Goal: Check status: Check status

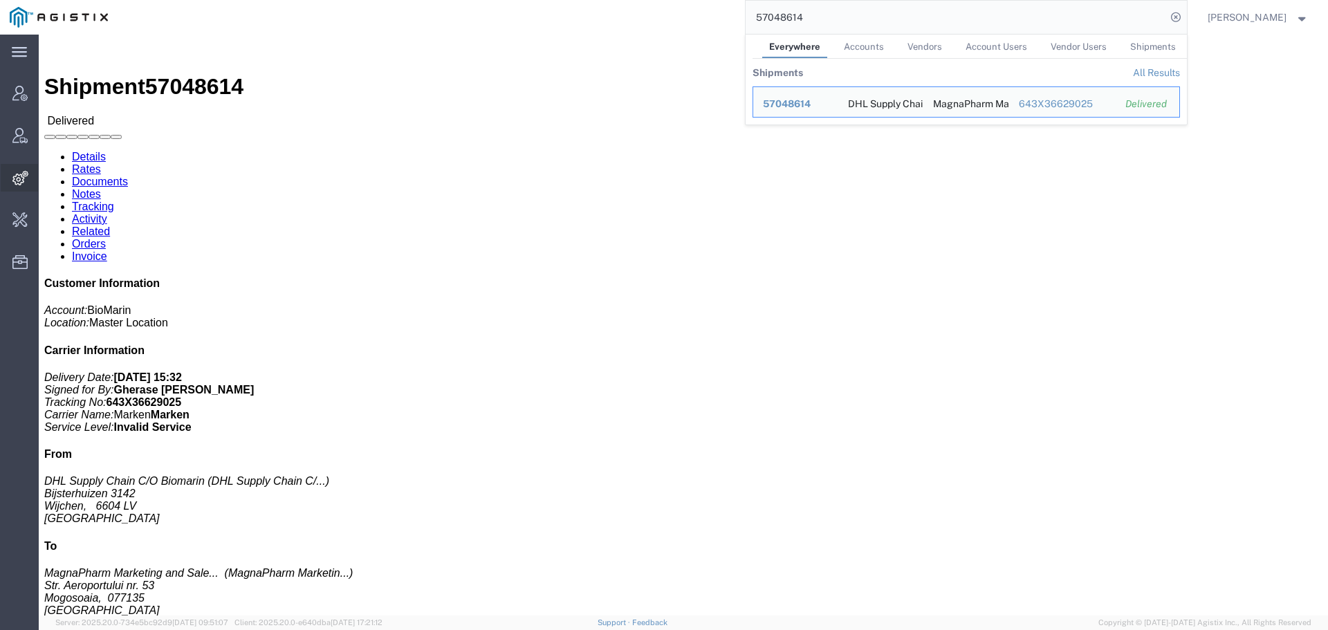
scroll to position [69, 0]
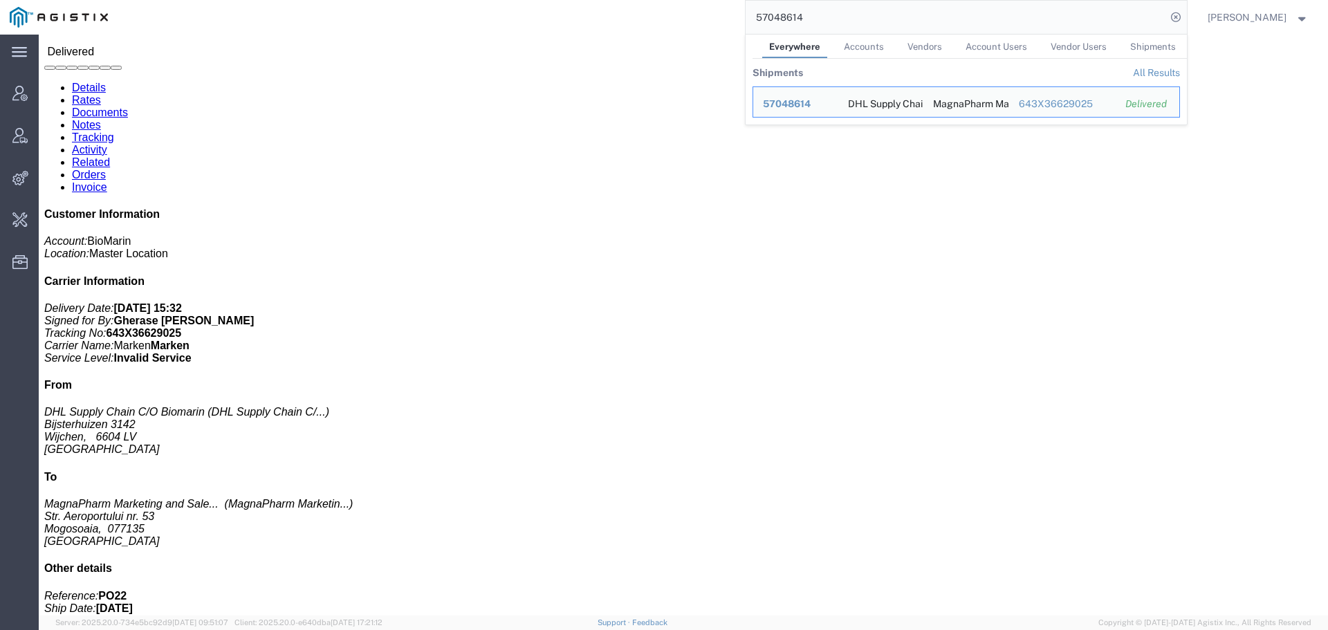
click at [855, 21] on input "57048614" at bounding box center [956, 17] width 420 height 33
paste input "457"
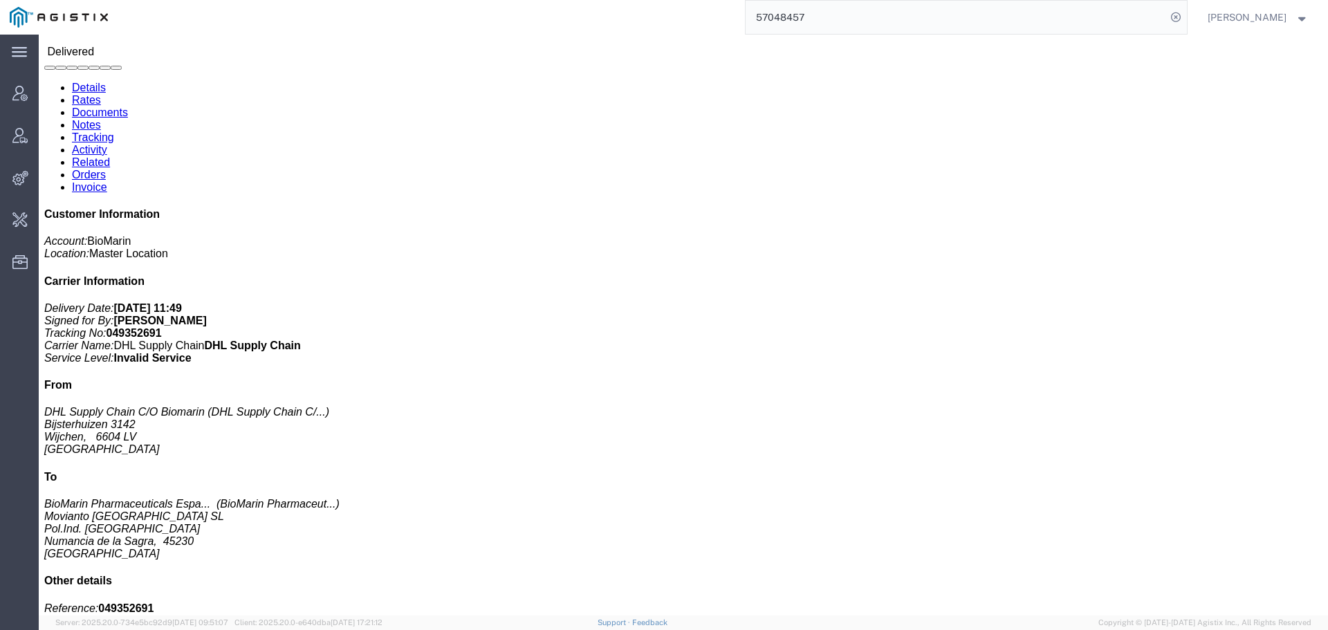
click p "Pieces: 15.00 Each"
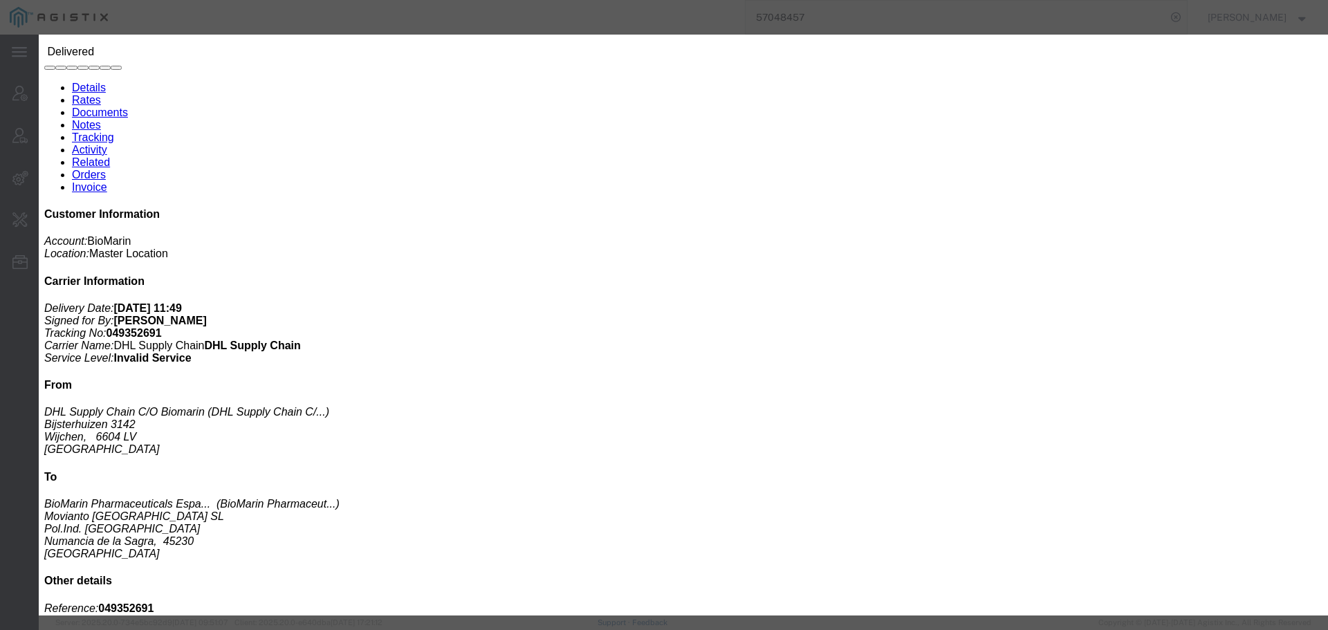
click icon "button"
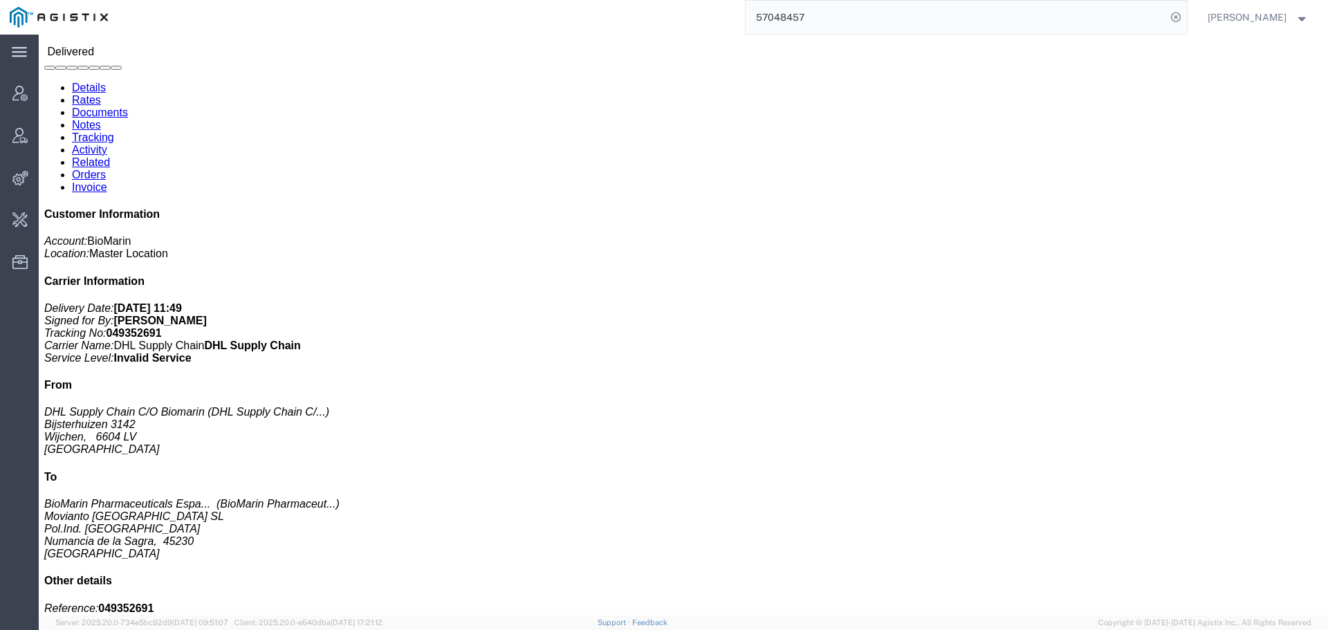
click at [808, 11] on input "57048457" at bounding box center [956, 17] width 420 height 33
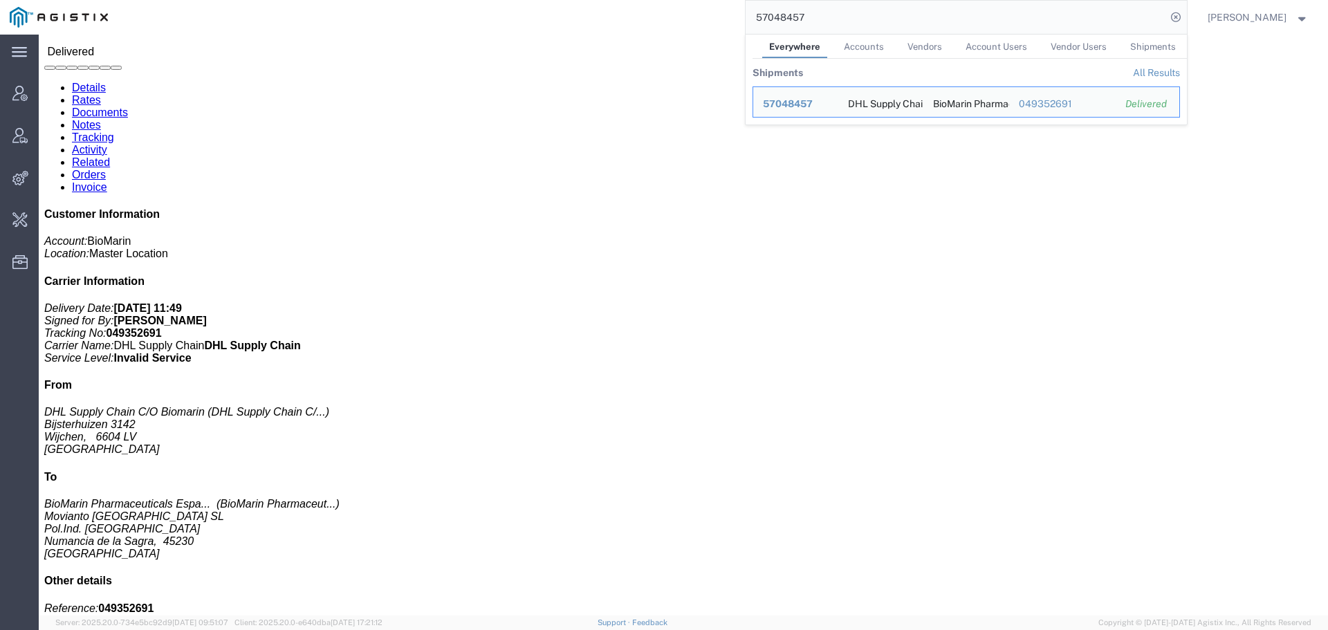
click at [808, 11] on input "57048457" at bounding box center [956, 17] width 420 height 33
paste input "6"
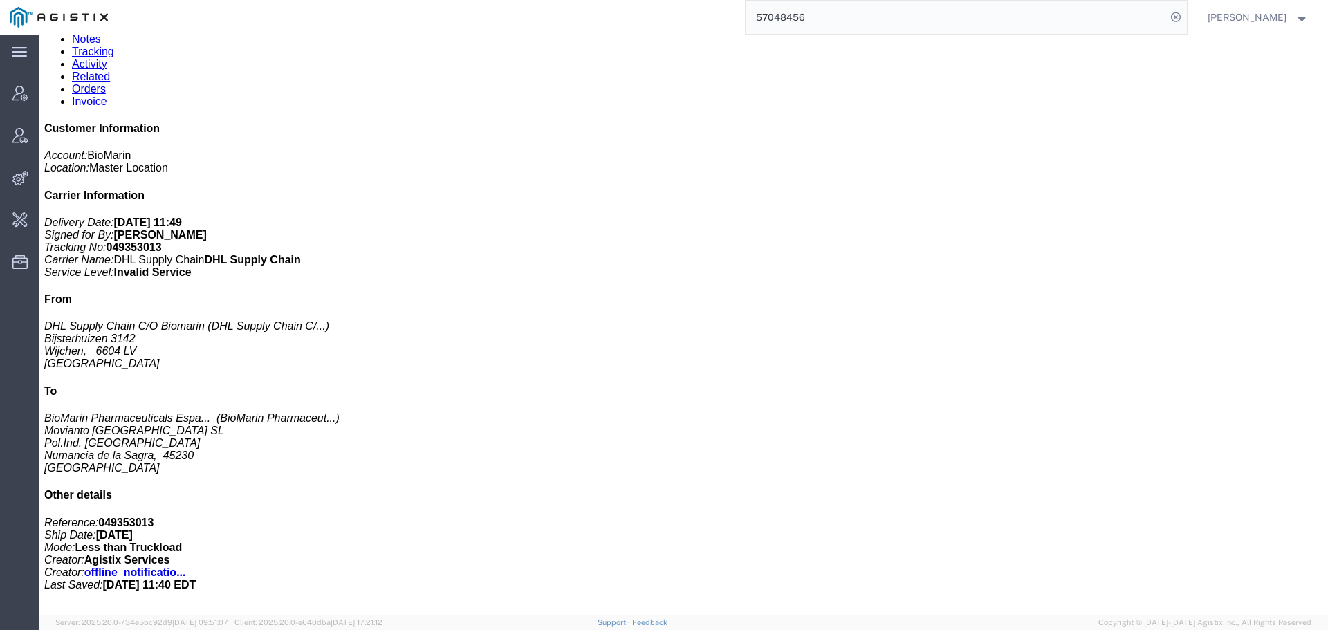
scroll to position [207, 0]
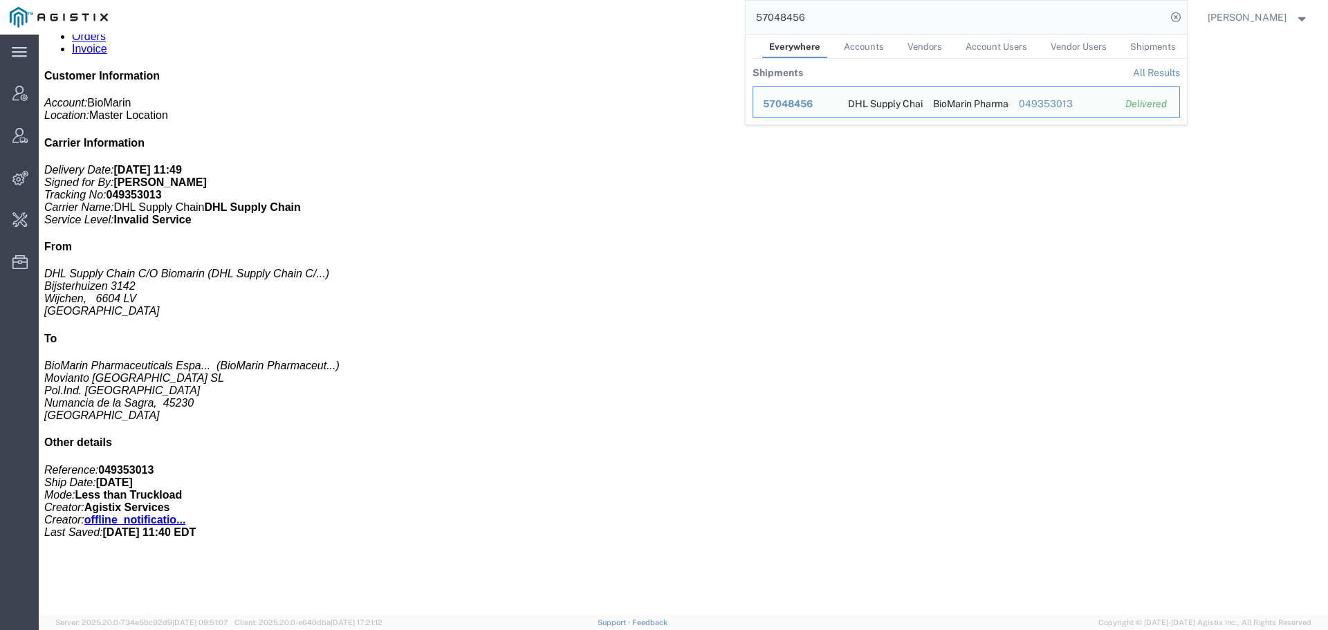
drag, startPoint x: 821, startPoint y: 19, endPoint x: 474, endPoint y: 26, distance: 347.3
click at [477, 25] on div "57048456 Everywhere Accounts Vendors Account Users Vendor Users Shipments Shipm…" at bounding box center [652, 17] width 1069 height 35
paste input "115209"
drag, startPoint x: 755, startPoint y: 12, endPoint x: 537, endPoint y: 34, distance: 218.9
click at [537, 34] on div "115209 Everywhere Accounts Vendors Account Users Vendor Users Shipments Shipmen…" at bounding box center [652, 17] width 1069 height 35
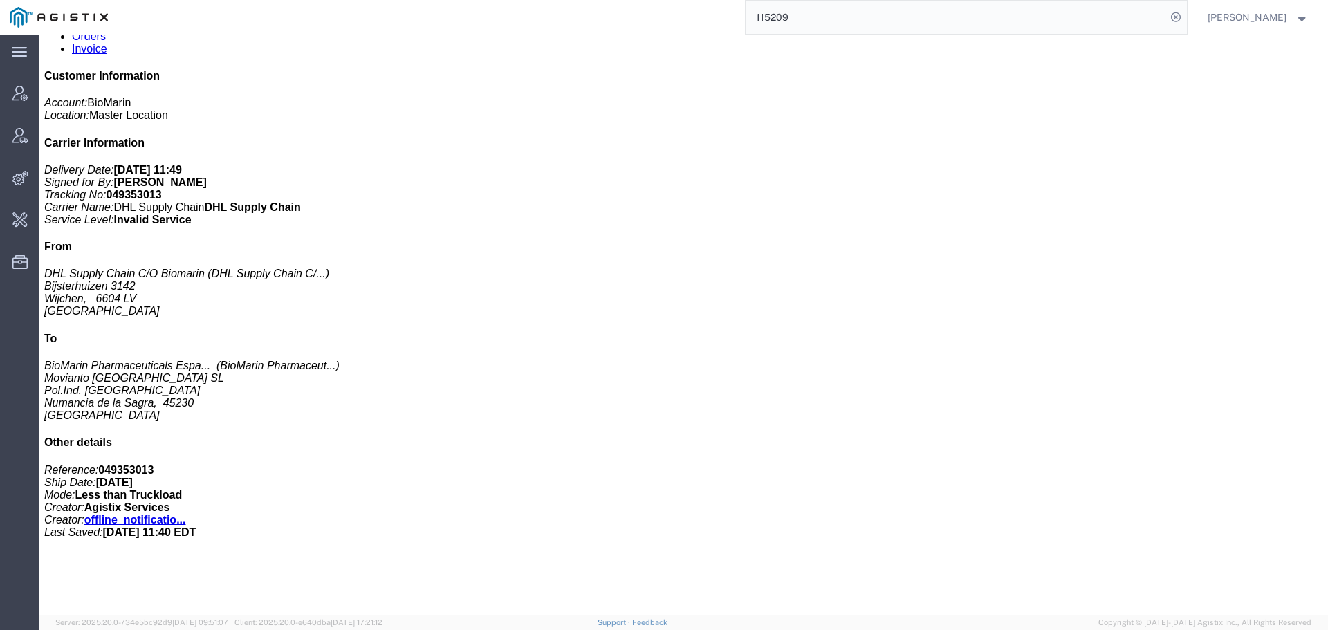
paste input "56978138"
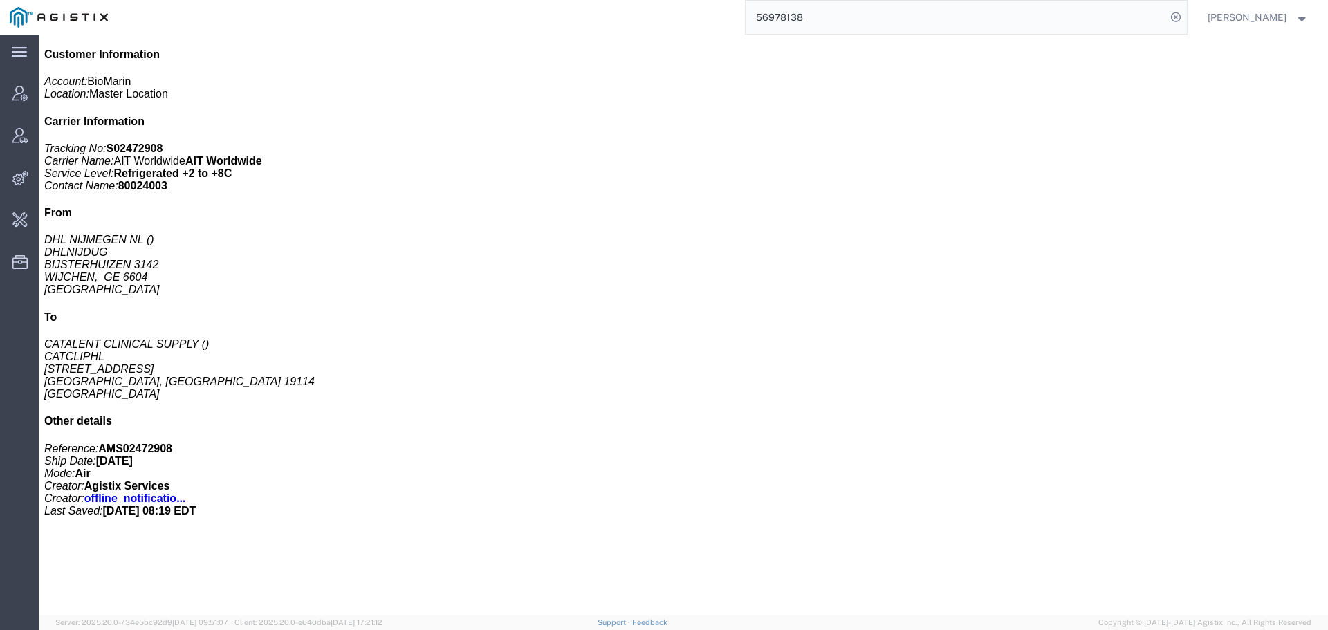
scroll to position [277, 0]
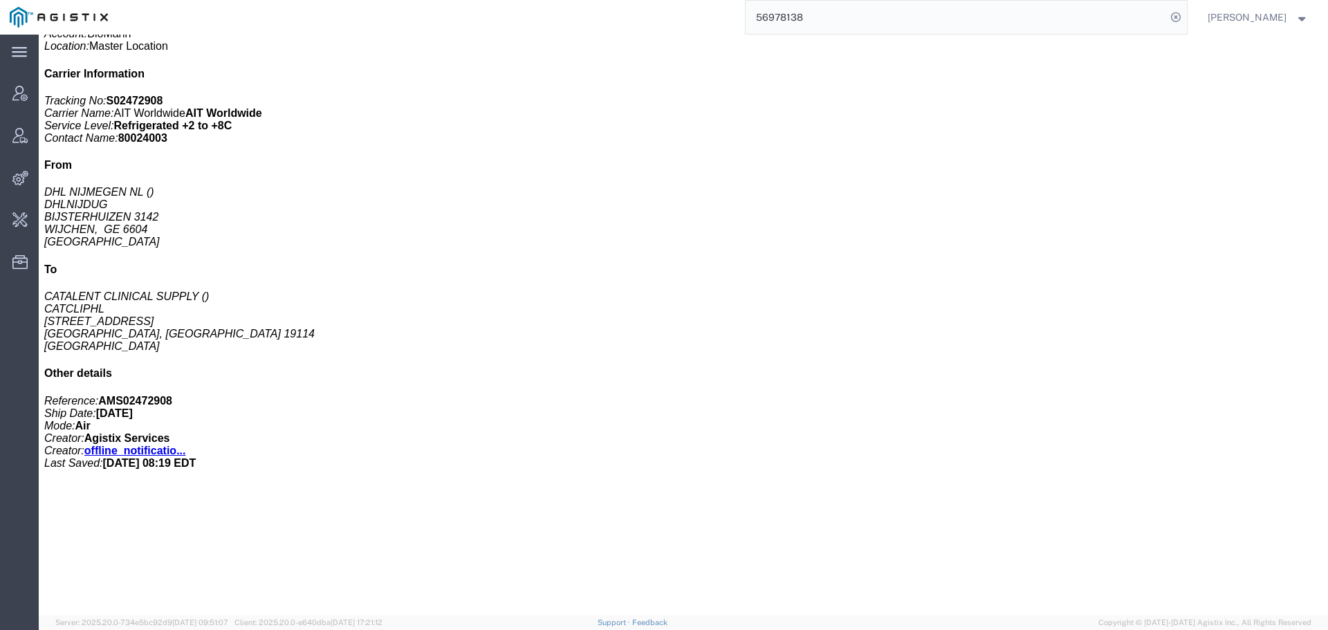
click h3 "BMN111 DP 0.56MG VIAL PHARMACEUTICAL PRODUCT NOT RESTRICTED"
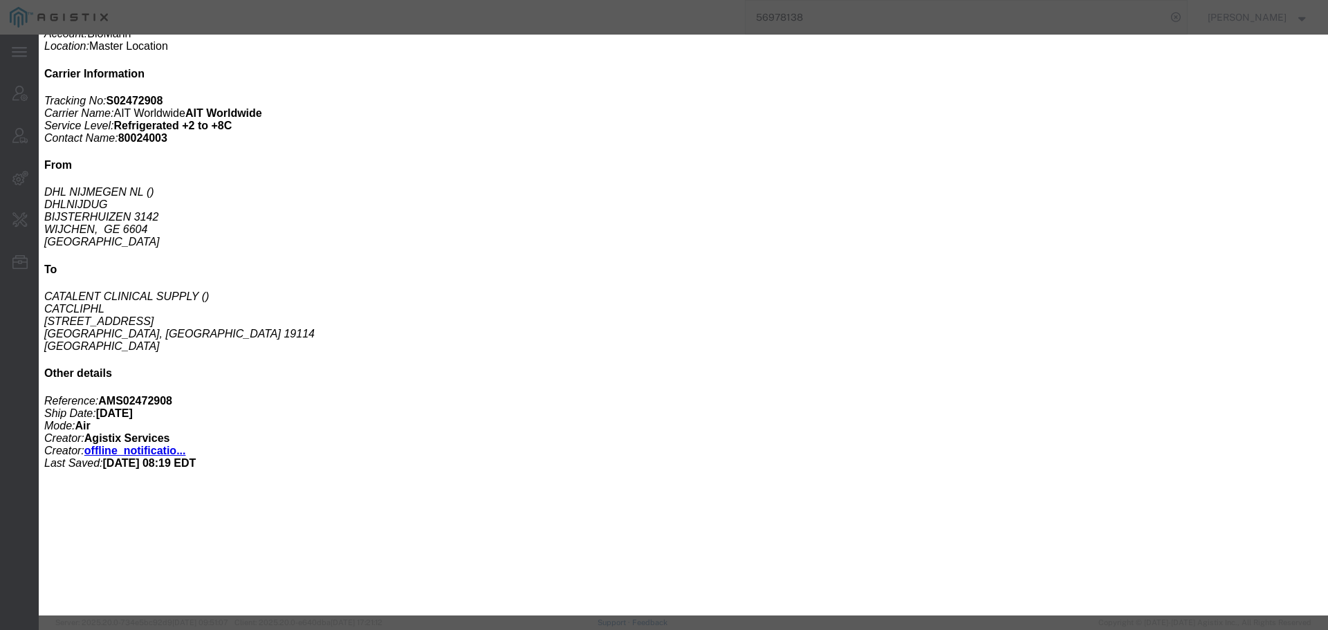
click icon "button"
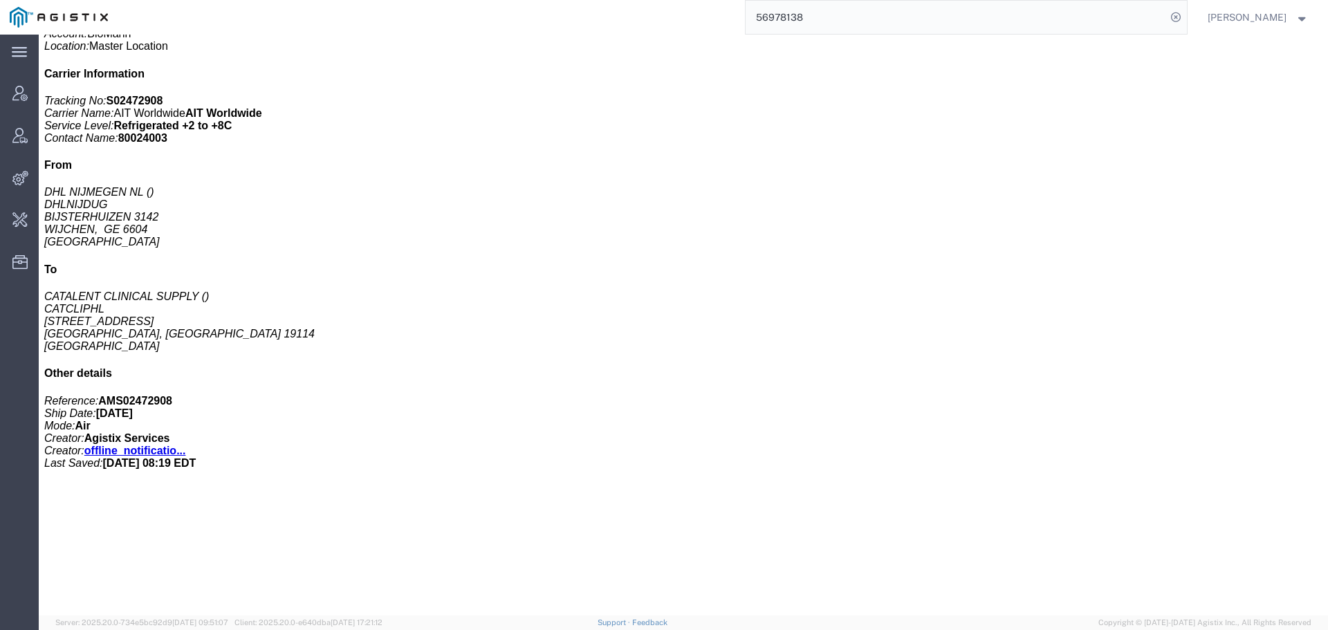
click at [794, 16] on input "56978138" at bounding box center [956, 17] width 420 height 33
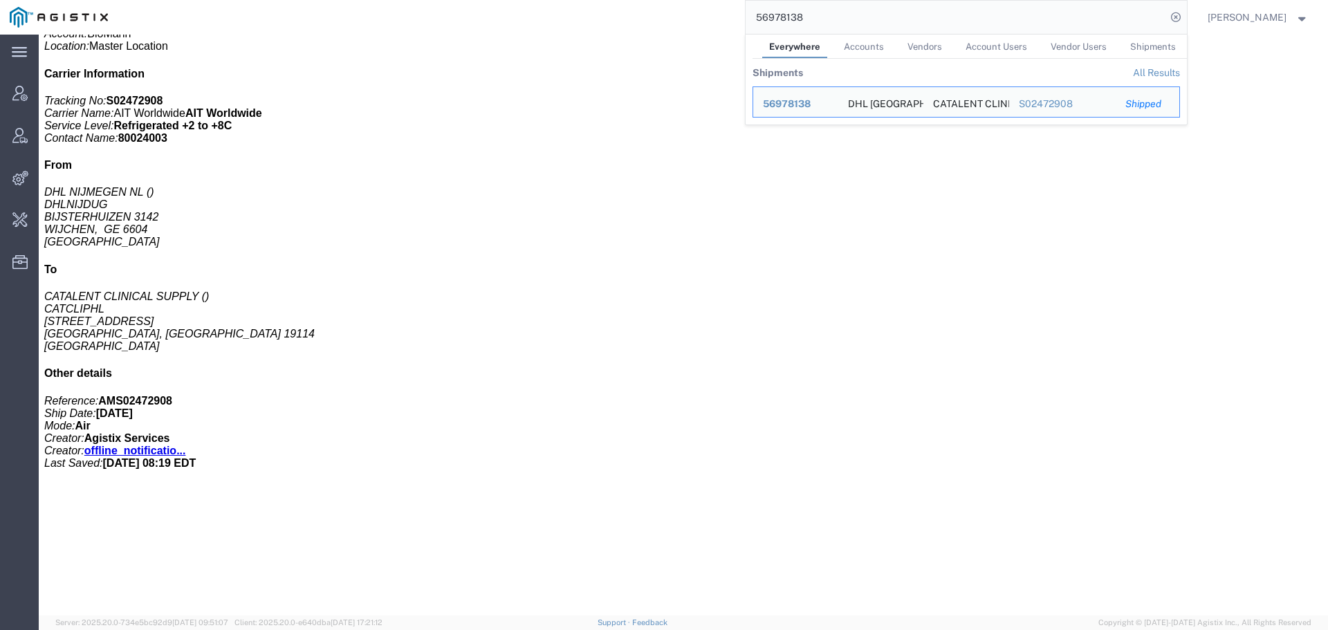
click at [794, 16] on input "56978138" at bounding box center [956, 17] width 420 height 33
paste input "831937"
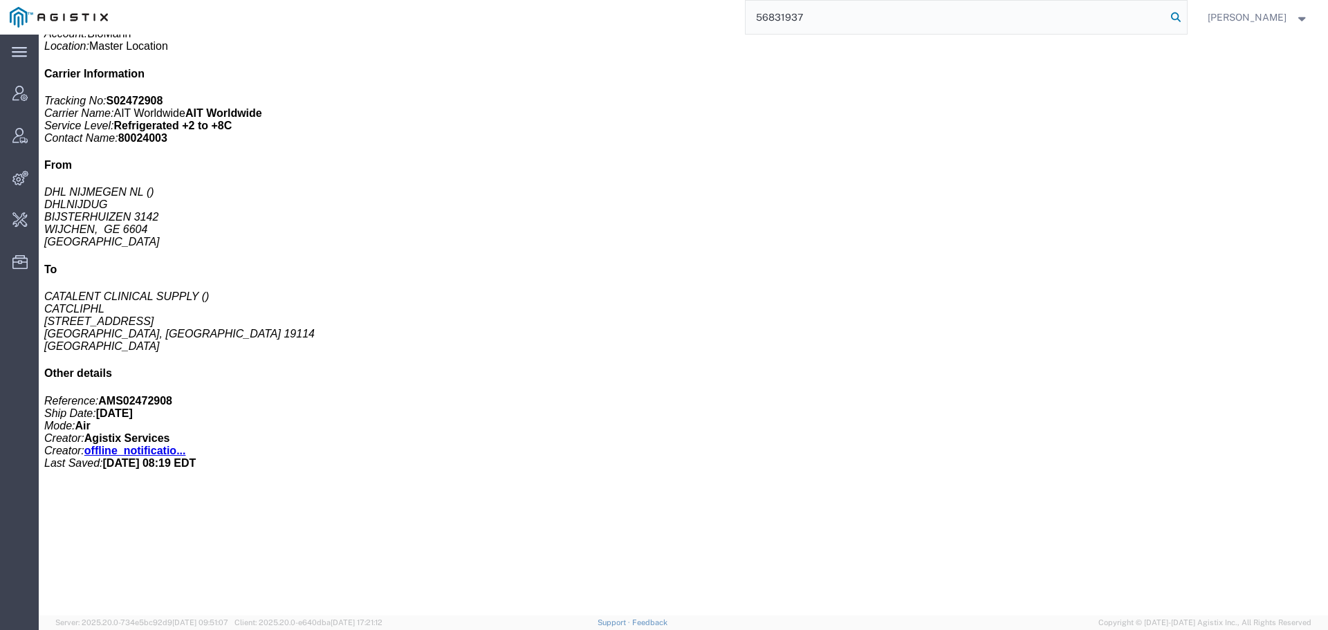
type input "56831937"
click at [1185, 17] on icon at bounding box center [1175, 17] width 19 height 19
